Goal: Check status: Check status

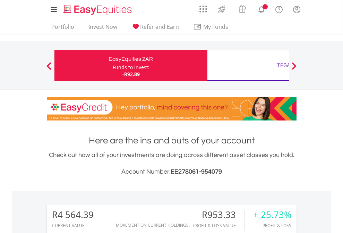
scroll to position [67, 109]
click at [113, 66] on div "Funds to invest:" at bounding box center [131, 67] width 37 height 7
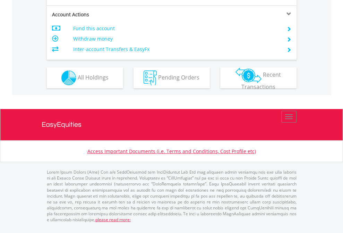
scroll to position [652, 0]
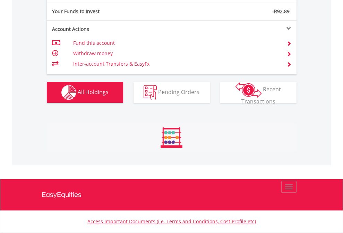
scroll to position [772, 0]
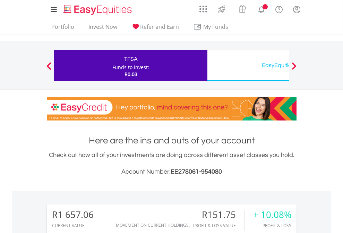
scroll to position [67, 109]
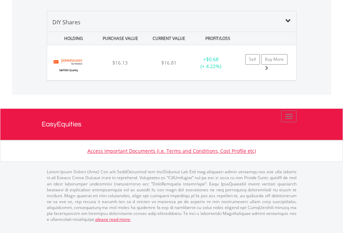
scroll to position [67, 109]
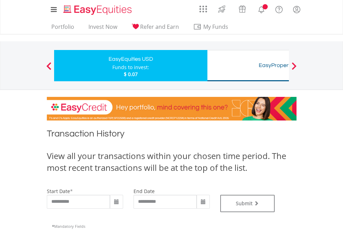
type input "**********"
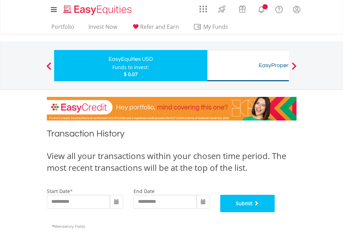
click at [275, 212] on button "Submit" at bounding box center [247, 203] width 55 height 17
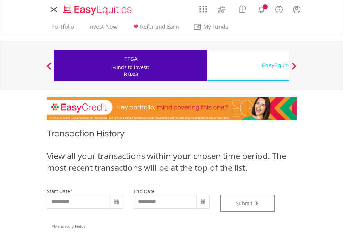
type input "**********"
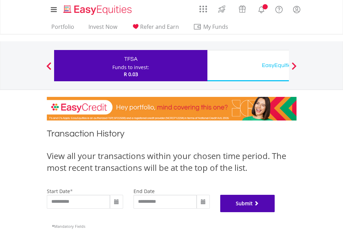
click at [275, 212] on button "Submit" at bounding box center [247, 203] width 55 height 17
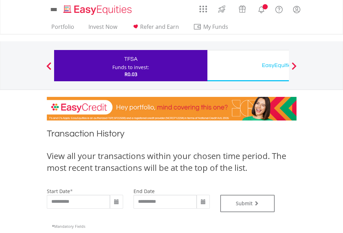
click at [248, 66] on div "EasyEquities USD" at bounding box center [284, 65] width 145 height 10
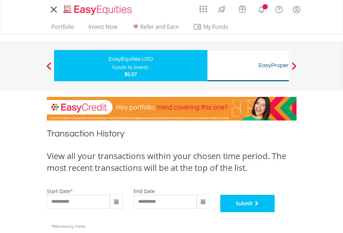
click at [275, 212] on button "Submit" at bounding box center [247, 203] width 55 height 17
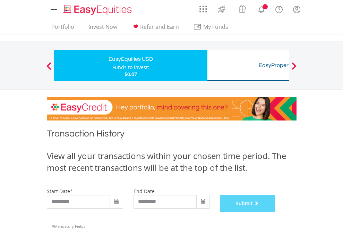
scroll to position [282, 0]
